Goal: Information Seeking & Learning: Learn about a topic

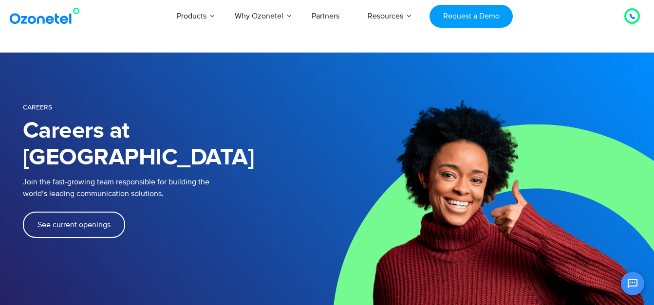
click at [73, 212] on link "See current openings" at bounding box center [74, 225] width 102 height 26
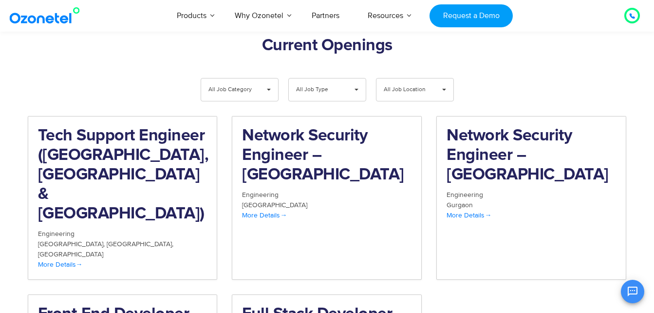
scroll to position [1009, 0]
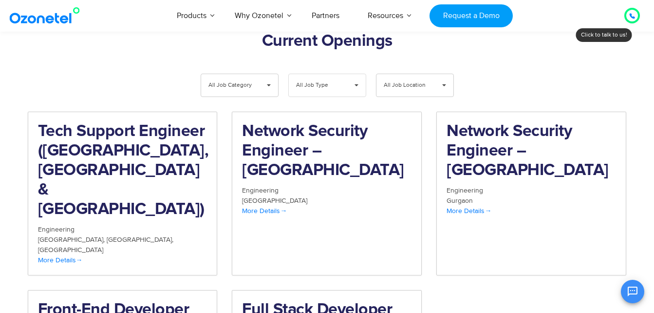
click at [336, 74] on span "All Job Type" at bounding box center [319, 85] width 46 height 22
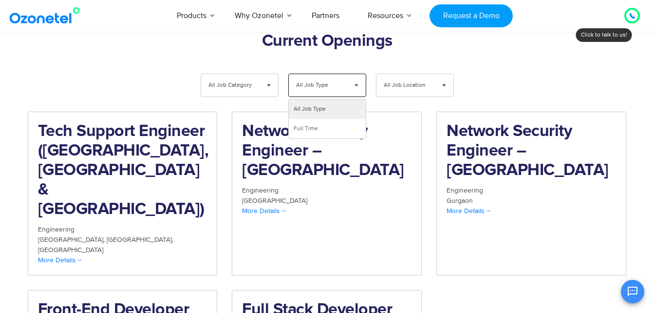
click at [336, 74] on span "All Job Type" at bounding box center [319, 85] width 46 height 22
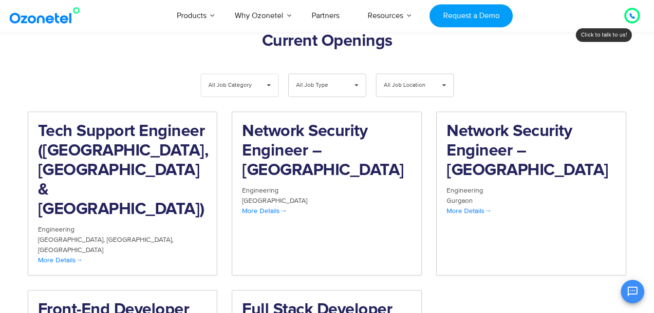
click at [263, 74] on span "▾" at bounding box center [269, 85] width 19 height 22
click at [144, 300] on h2 "Front-End Developer" at bounding box center [122, 309] width 169 height 19
click at [321, 122] on h2 "Network Security Engineer – [GEOGRAPHIC_DATA]" at bounding box center [326, 151] width 169 height 58
click at [388, 300] on h2 "Full Stack Developer" at bounding box center [326, 309] width 169 height 19
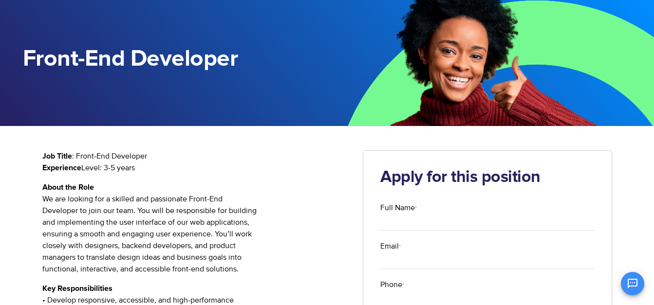
scroll to position [55, 0]
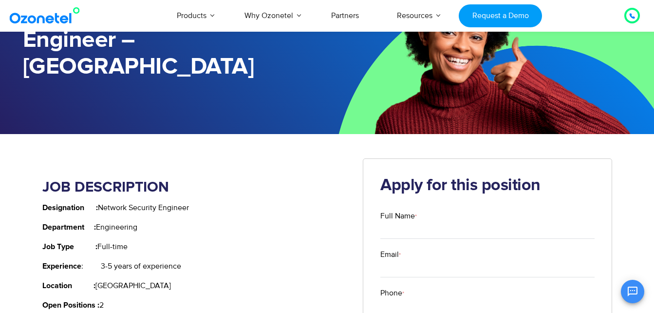
scroll to position [101, 0]
